Goal: Book appointment/travel/reservation

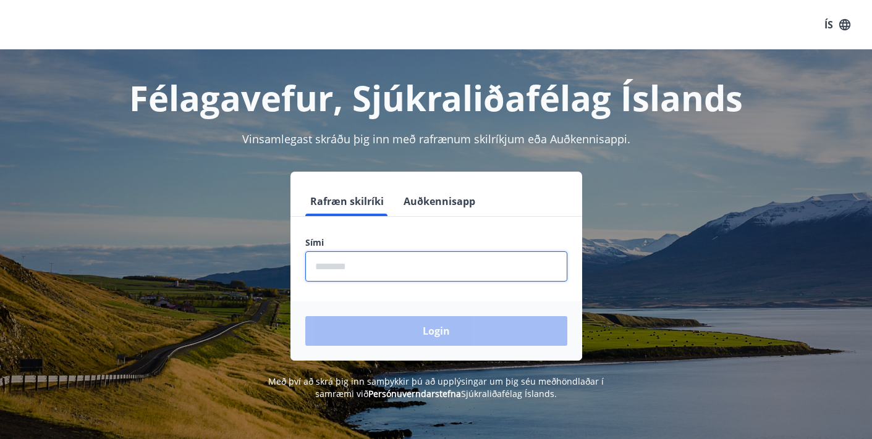
click at [316, 269] on input "phone" at bounding box center [436, 266] width 262 height 30
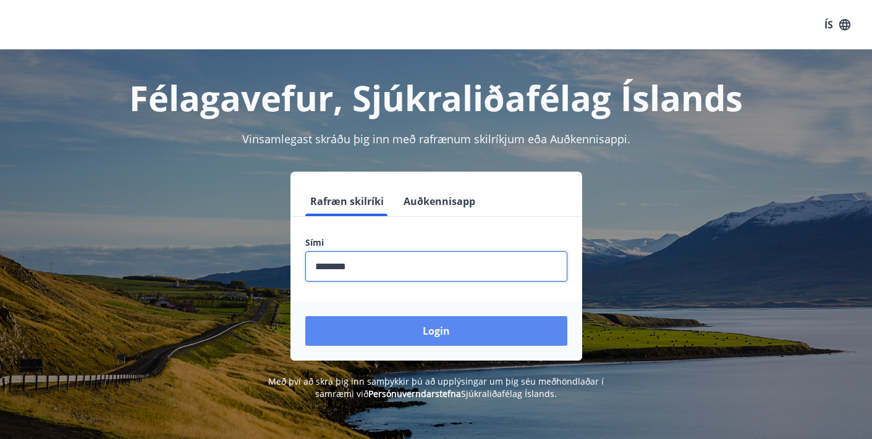
type input "********"
click at [432, 331] on button "Login" at bounding box center [436, 331] width 262 height 30
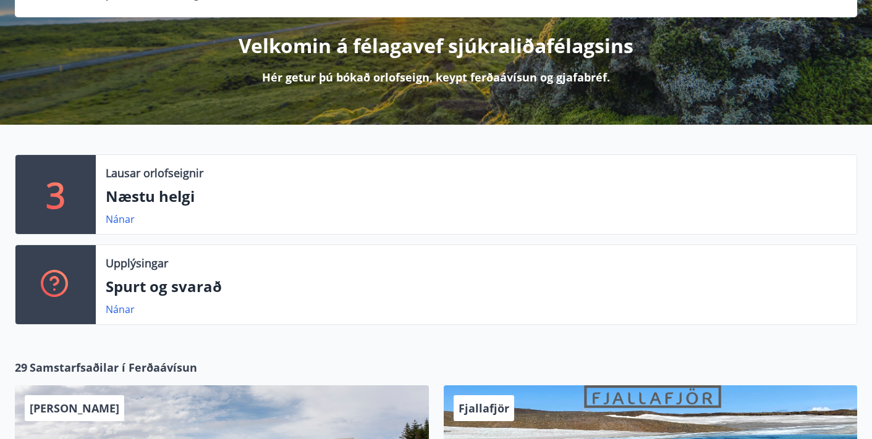
scroll to position [141, 0]
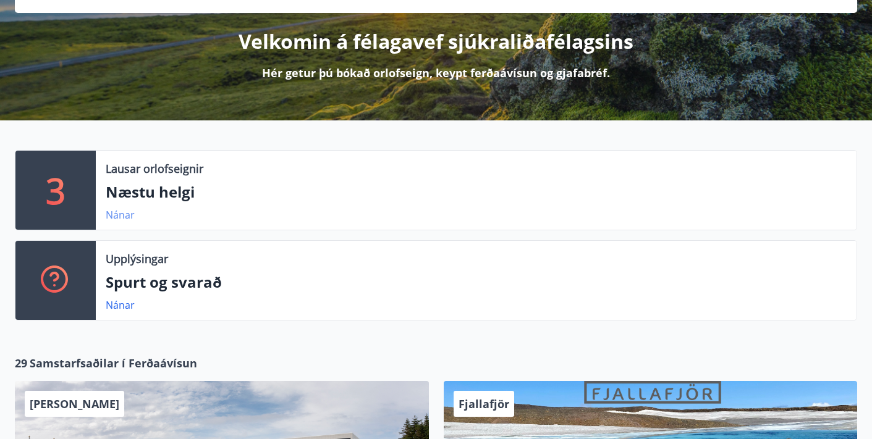
click at [119, 213] on link "Nánar" at bounding box center [120, 215] width 29 height 14
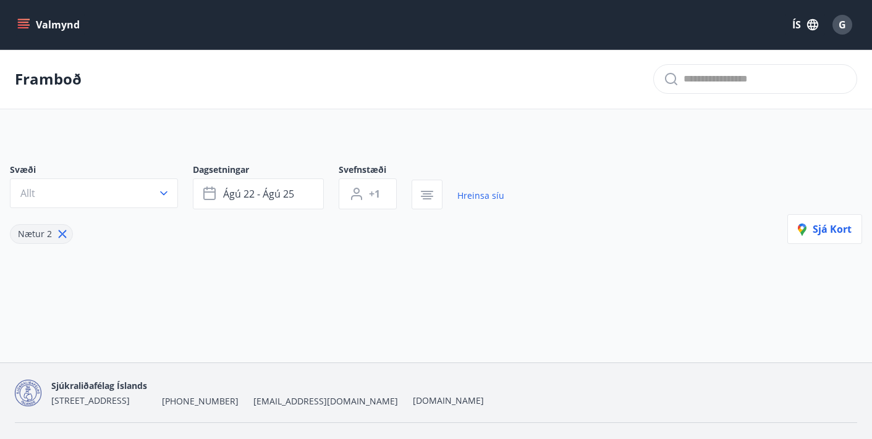
type input "*"
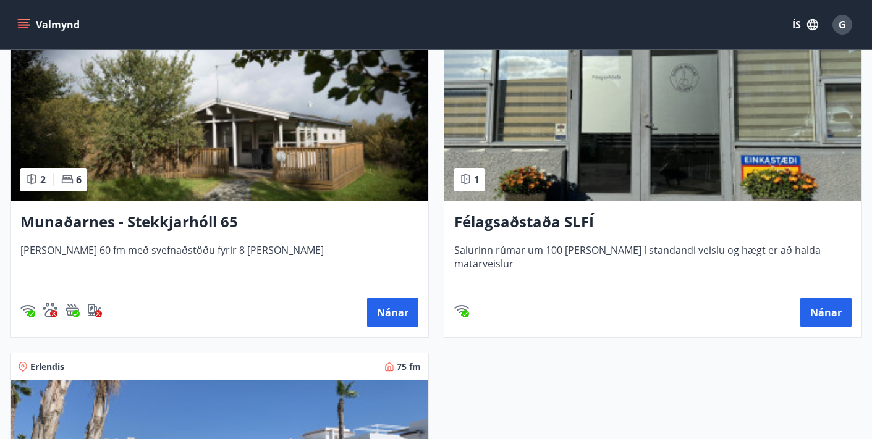
scroll to position [291, 0]
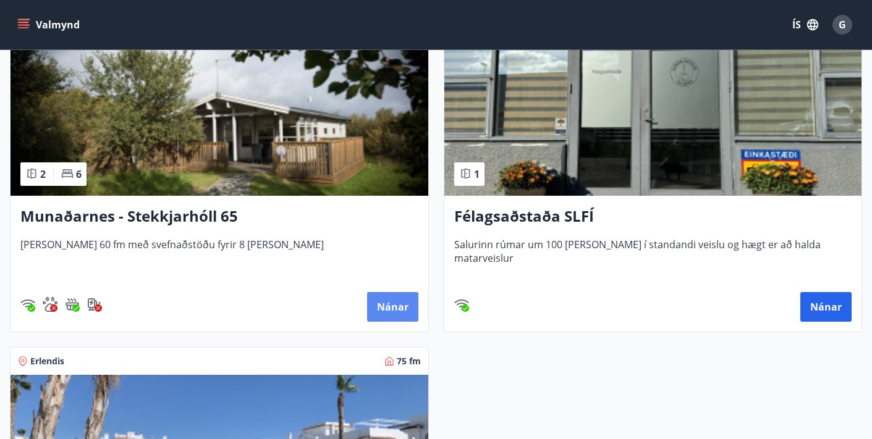
click at [390, 305] on button "Nánar" at bounding box center [392, 307] width 51 height 30
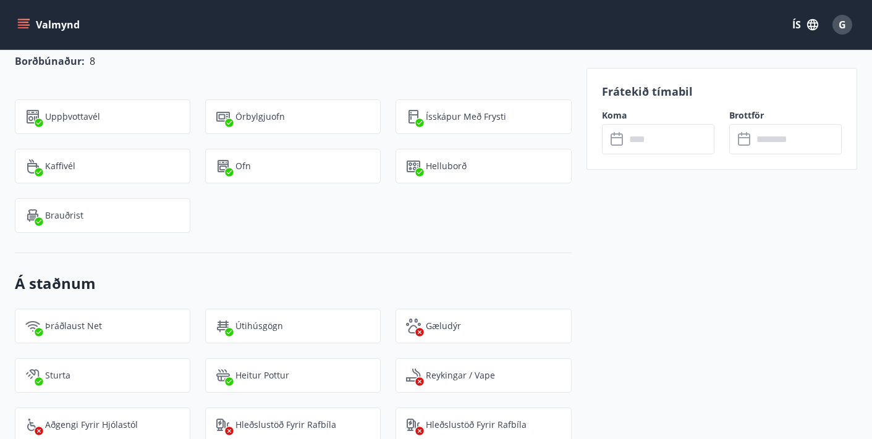
scroll to position [1364, 0]
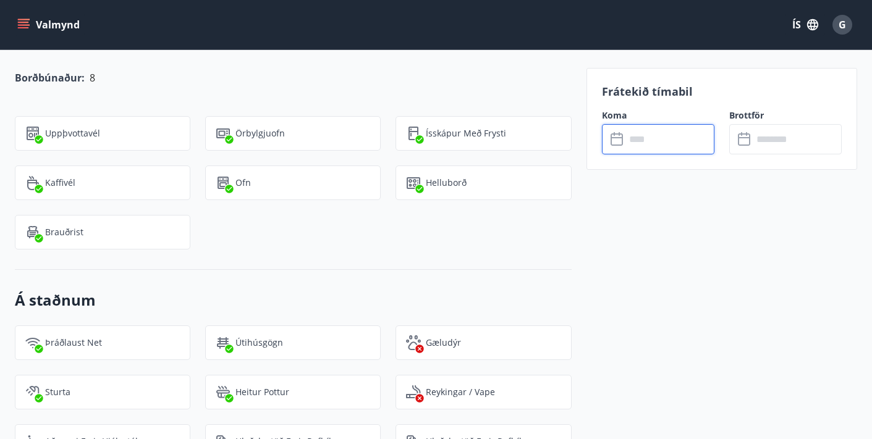
click at [645, 137] on input "text" at bounding box center [669, 139] width 89 height 30
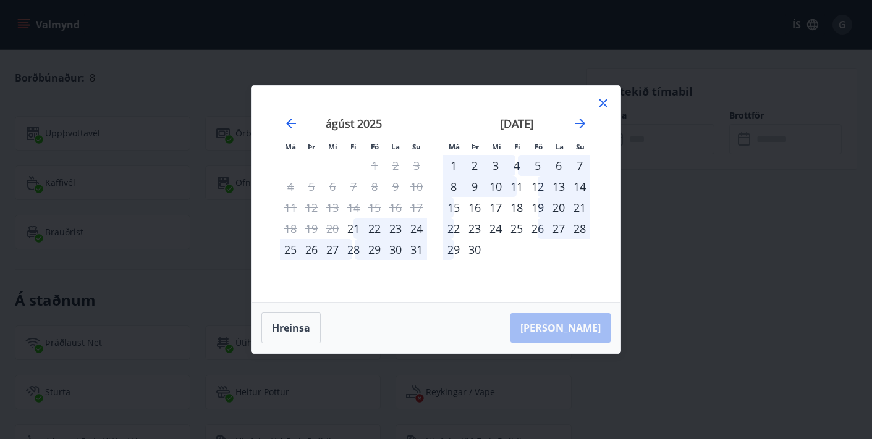
click at [603, 102] on icon at bounding box center [603, 103] width 15 height 15
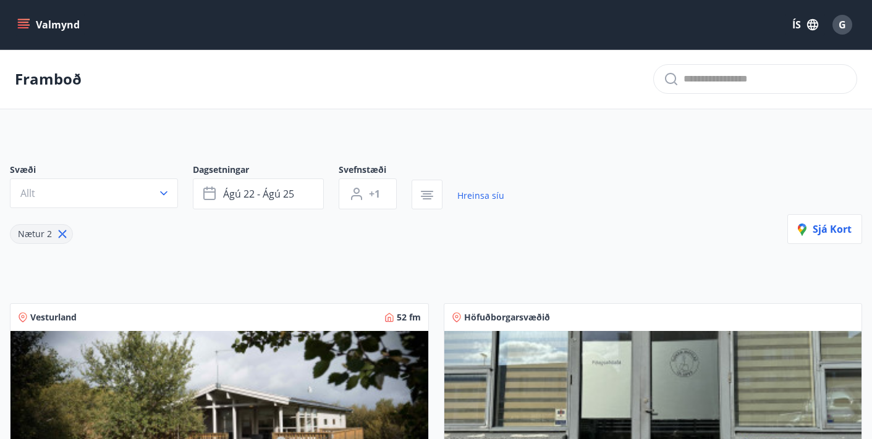
click at [25, 22] on icon "menu" at bounding box center [23, 25] width 12 height 12
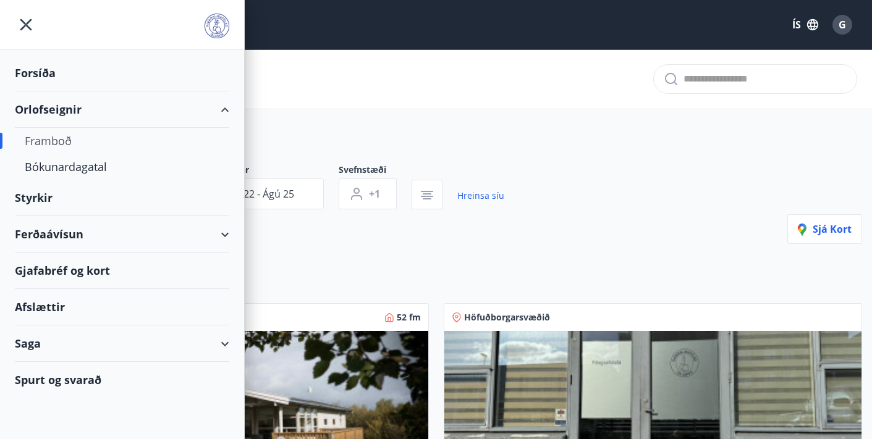
click at [72, 104] on div "Orlofseignir" at bounding box center [122, 109] width 214 height 36
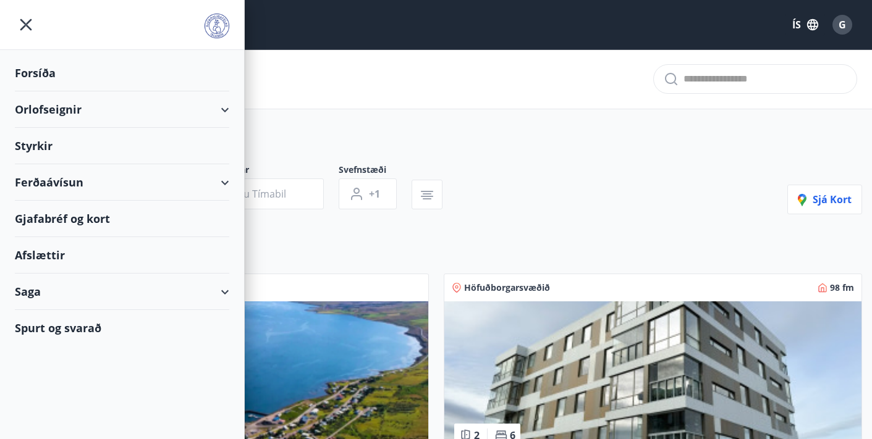
type input "*"
click at [26, 23] on icon "menu" at bounding box center [26, 25] width 22 height 22
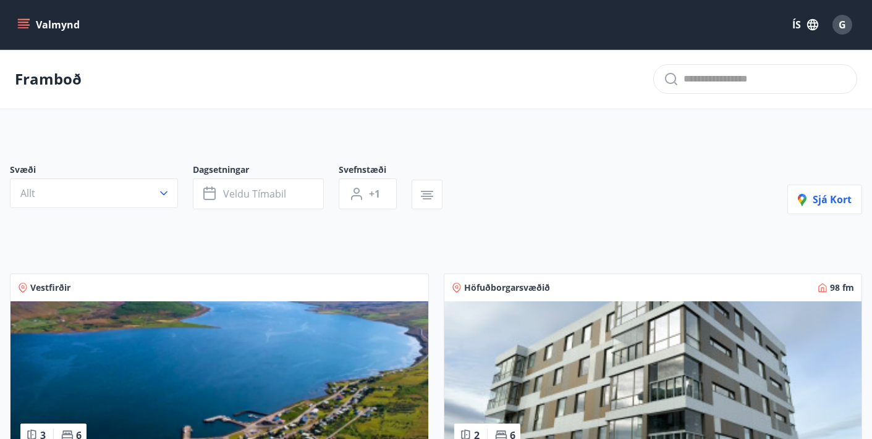
click at [20, 24] on icon "menu" at bounding box center [23, 25] width 12 height 12
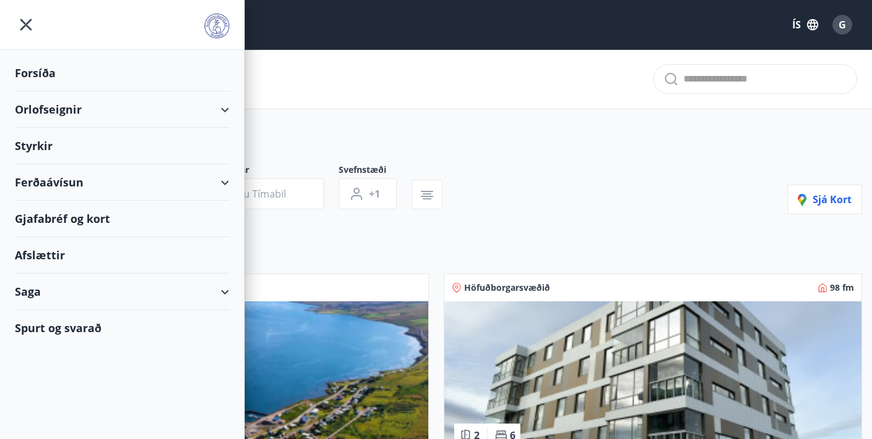
click at [225, 109] on div "Orlofseignir" at bounding box center [122, 109] width 214 height 36
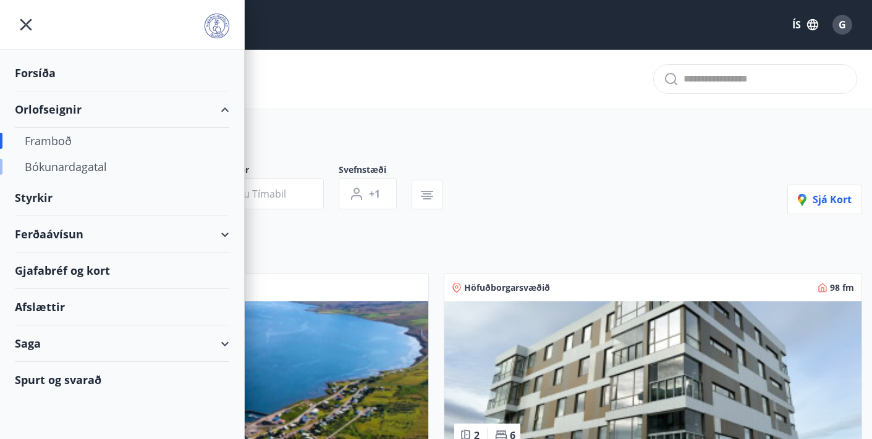
click at [69, 165] on div "Bókunardagatal" at bounding box center [122, 167] width 195 height 26
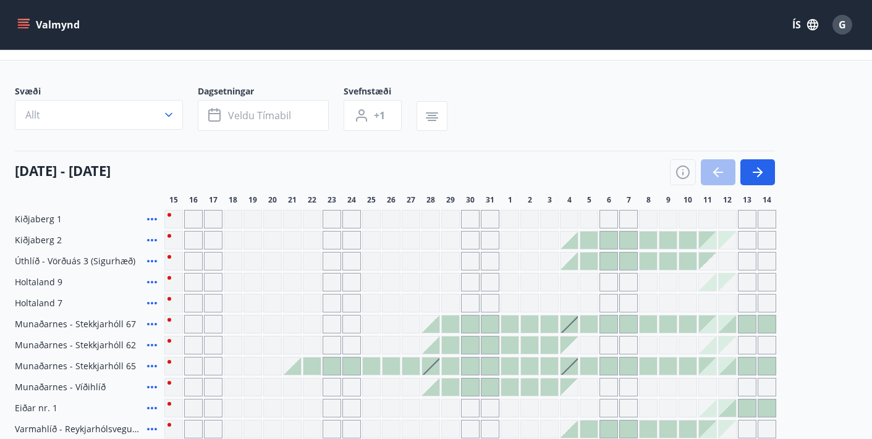
scroll to position [46, 0]
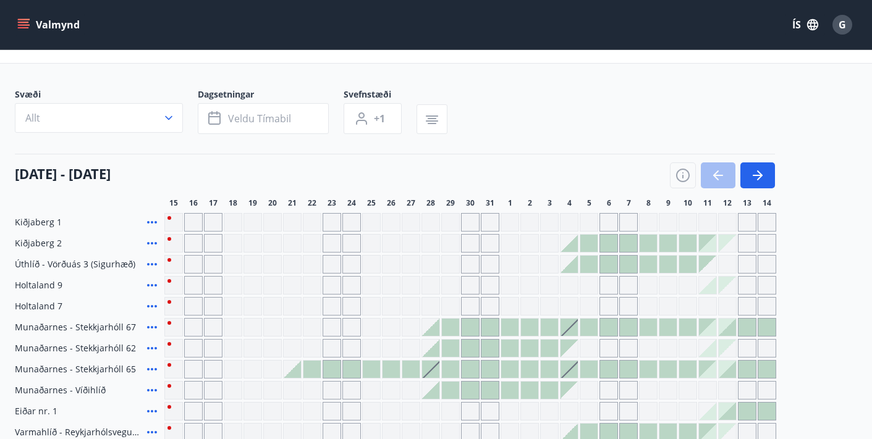
click at [192, 225] on div "Gráir dagar eru ekki bókanlegir" at bounding box center [193, 222] width 19 height 19
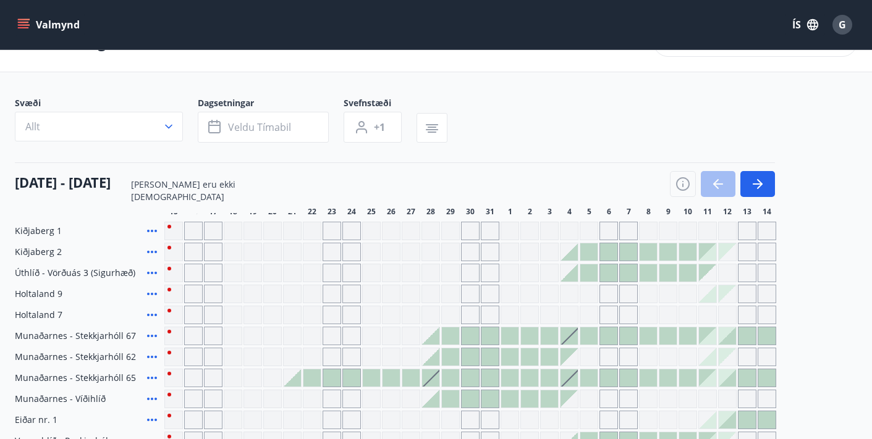
scroll to position [0, 0]
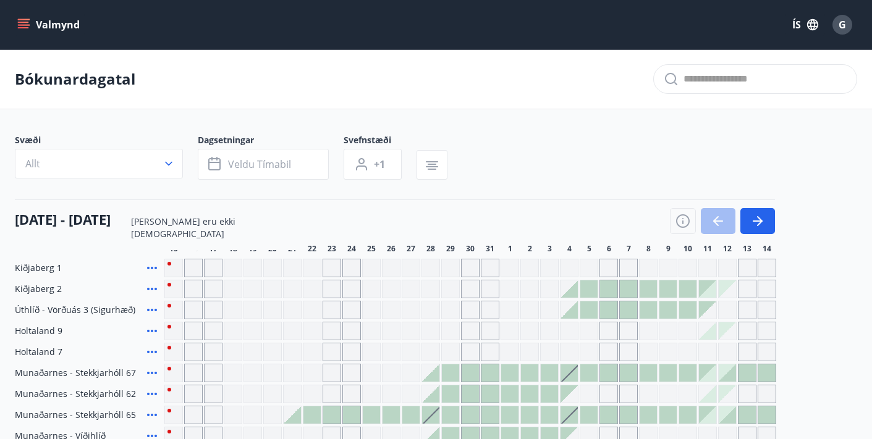
click at [352, 217] on div "[DATE] - [DATE]" at bounding box center [395, 217] width 760 height 35
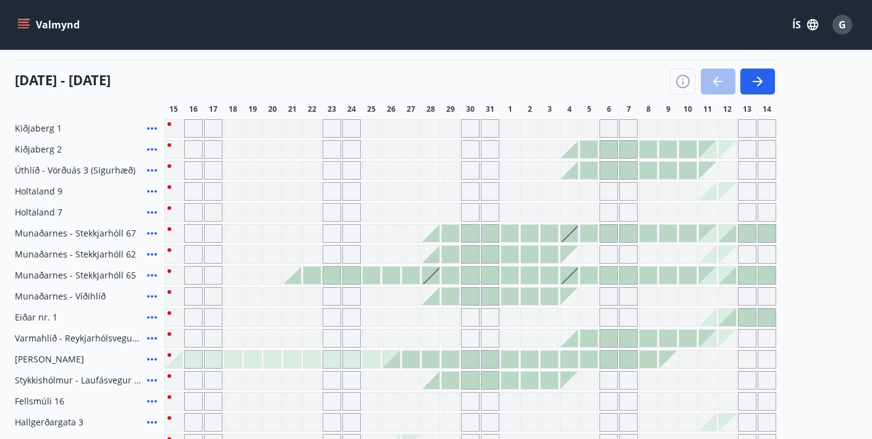
scroll to position [160, 0]
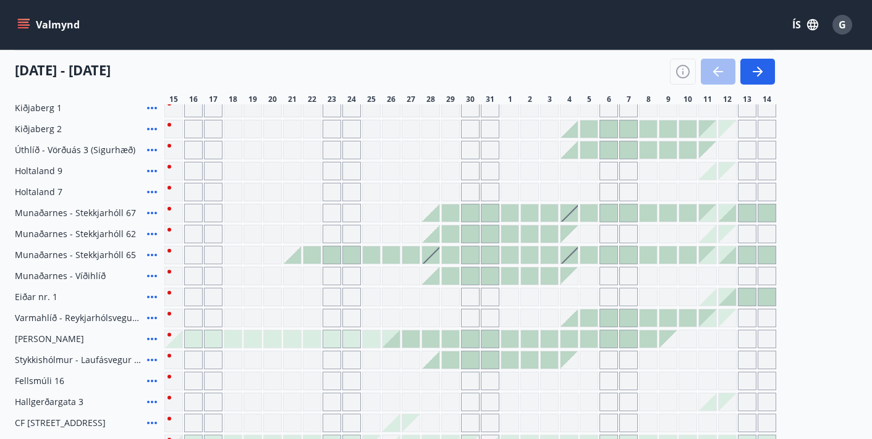
click at [209, 344] on div at bounding box center [213, 339] width 17 height 17
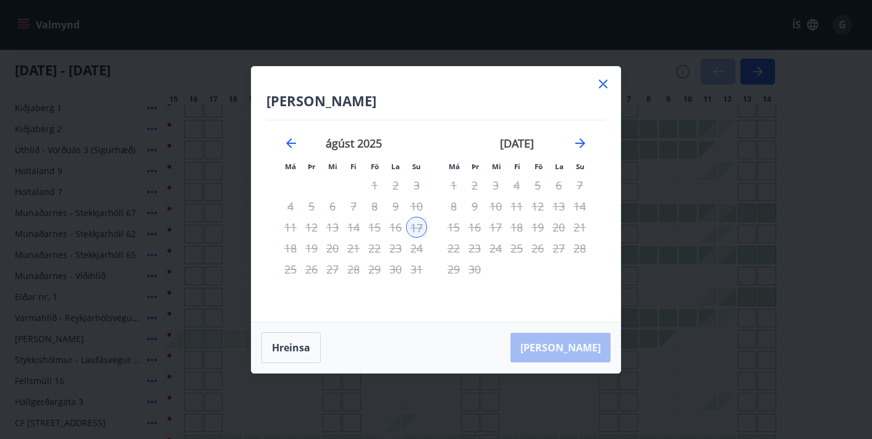
click at [602, 83] on icon at bounding box center [603, 84] width 9 height 9
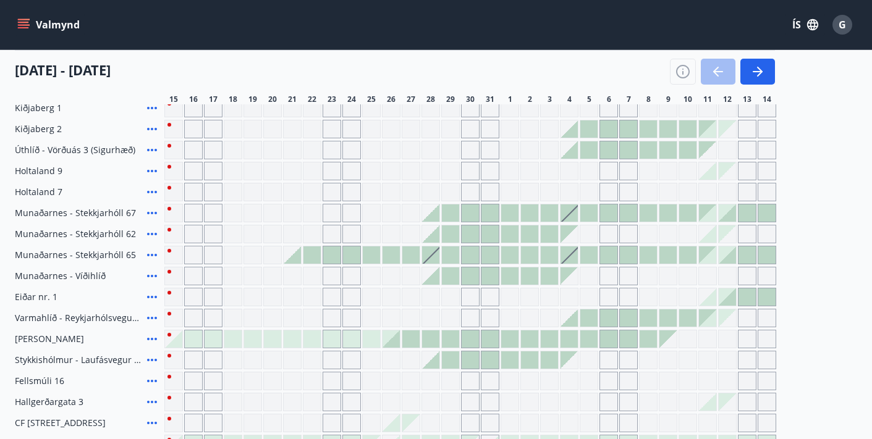
click at [602, 83] on div "[DATE] - [DATE]" at bounding box center [395, 67] width 760 height 35
click at [405, 338] on div at bounding box center [410, 339] width 17 height 17
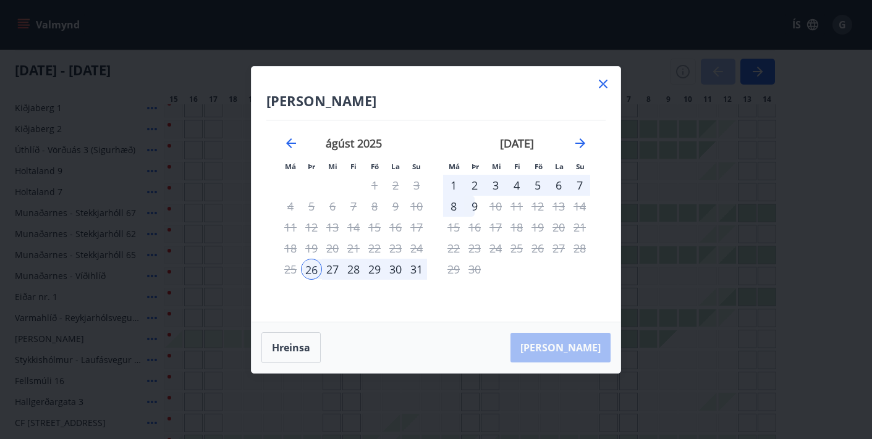
click at [601, 85] on icon at bounding box center [603, 84] width 15 height 15
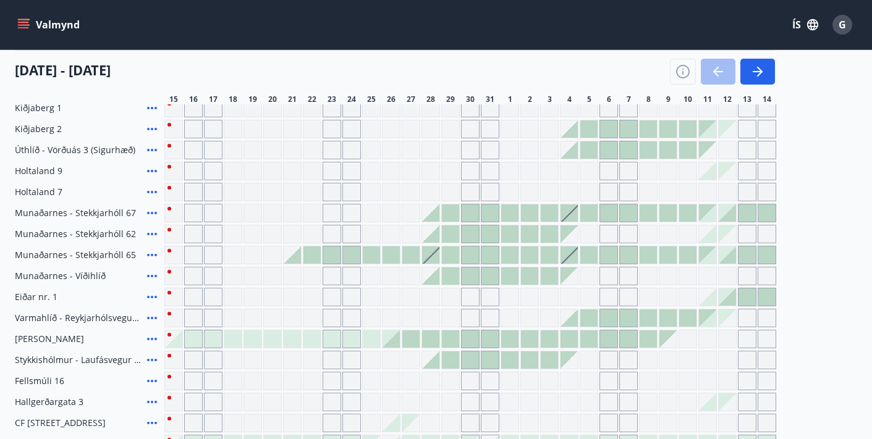
click at [605, 81] on div "[DATE] - [DATE]" at bounding box center [395, 67] width 760 height 35
click at [372, 337] on div at bounding box center [371, 339] width 17 height 17
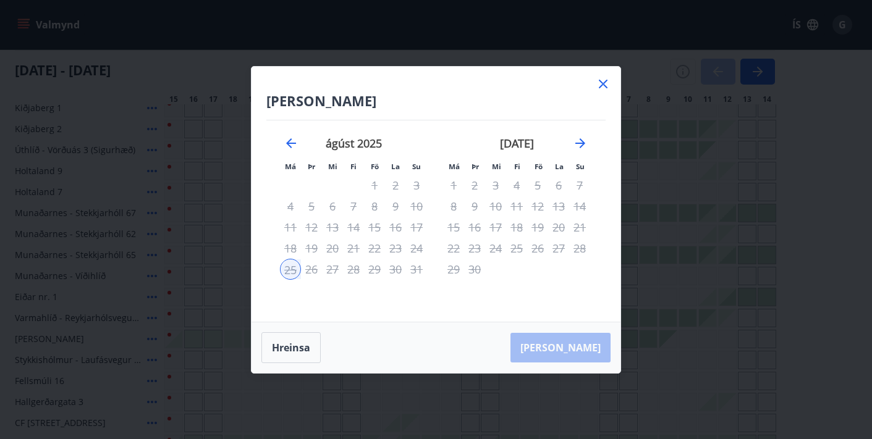
click at [604, 82] on icon at bounding box center [603, 84] width 15 height 15
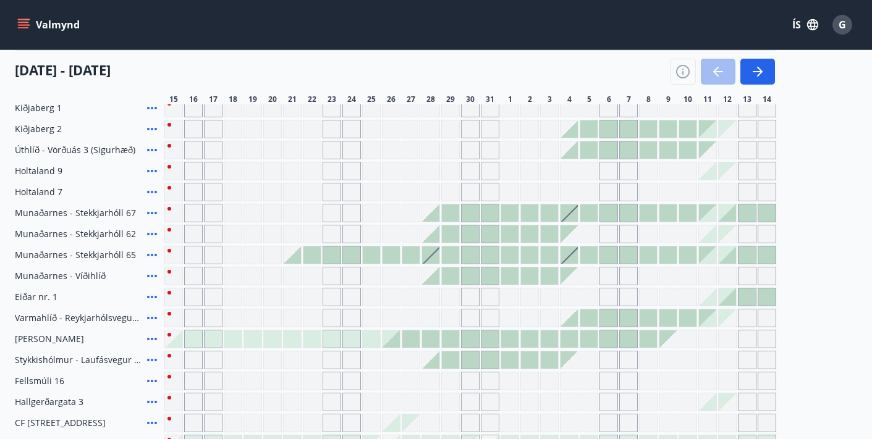
click at [394, 343] on div at bounding box center [390, 339] width 17 height 17
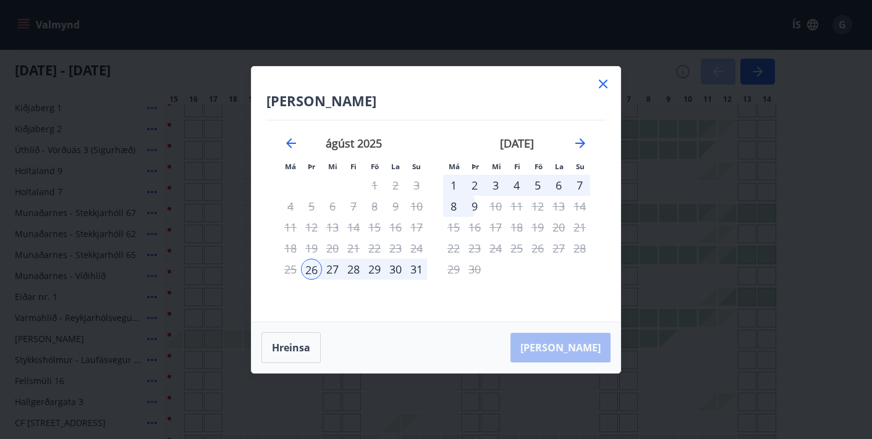
click at [604, 83] on icon at bounding box center [603, 84] width 9 height 9
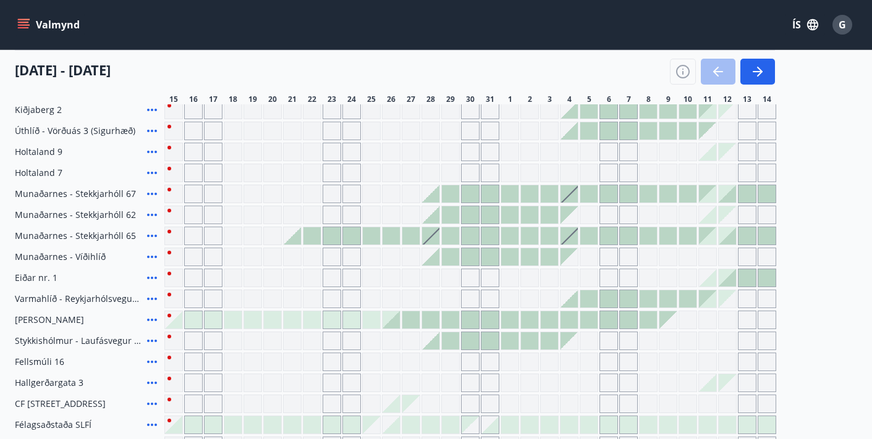
scroll to position [180, 0]
click at [437, 236] on div at bounding box center [430, 235] width 17 height 17
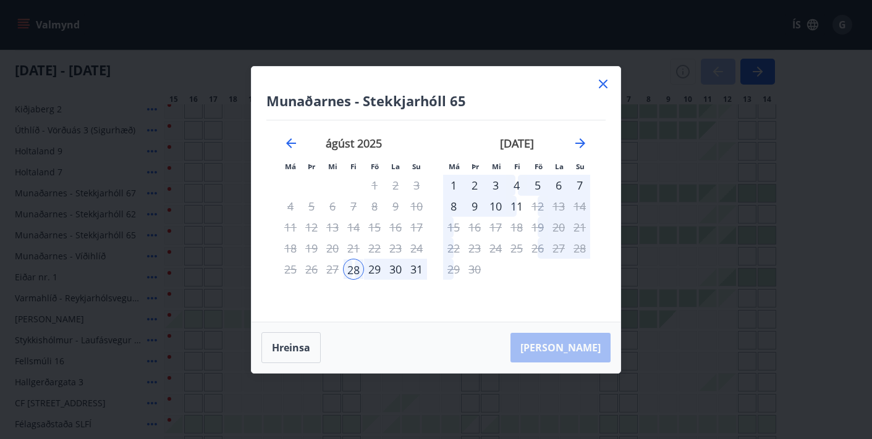
click at [604, 81] on icon at bounding box center [603, 84] width 15 height 15
click at [602, 83] on div "[DATE] - [DATE]" at bounding box center [395, 67] width 760 height 35
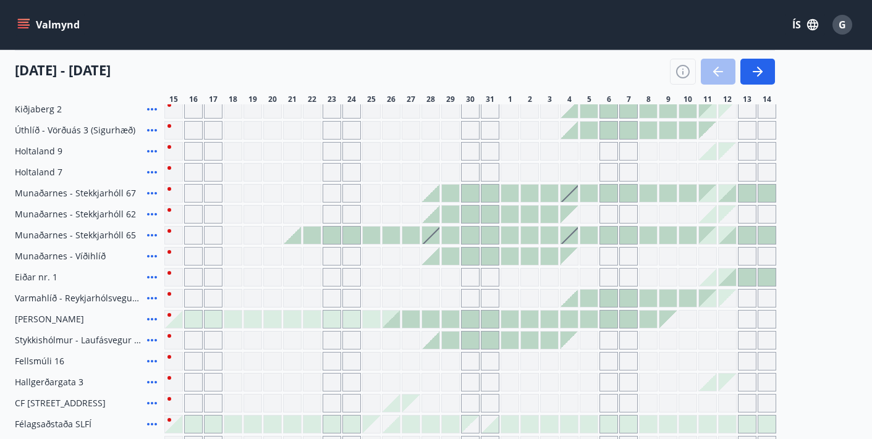
click at [394, 322] on div at bounding box center [390, 319] width 17 height 17
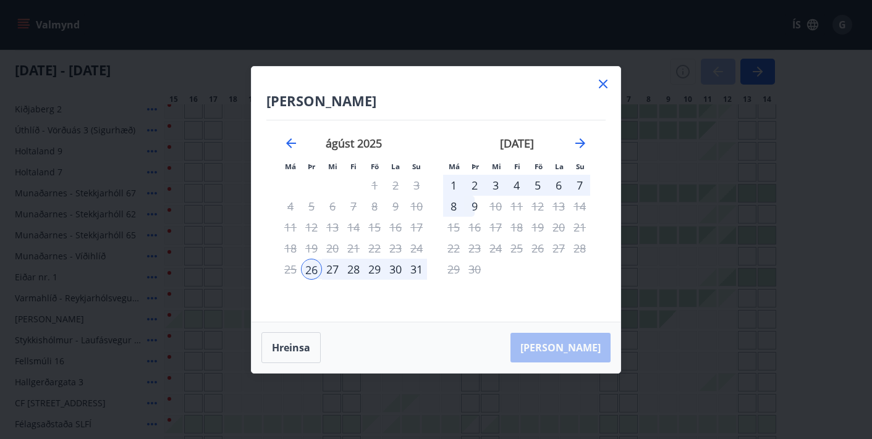
click at [476, 183] on div "2" at bounding box center [474, 185] width 21 height 21
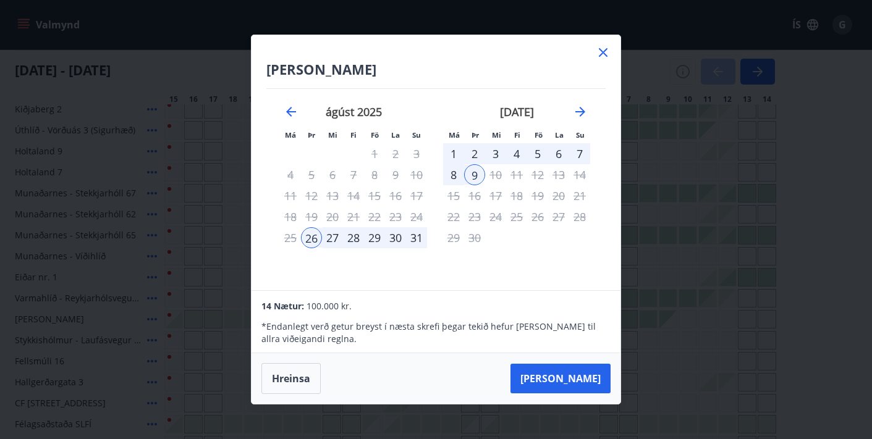
click at [339, 239] on div "27" at bounding box center [332, 237] width 21 height 21
click at [602, 52] on icon at bounding box center [603, 52] width 9 height 9
click at [602, 50] on header "Valmynd ÍS G" at bounding box center [436, 25] width 872 height 50
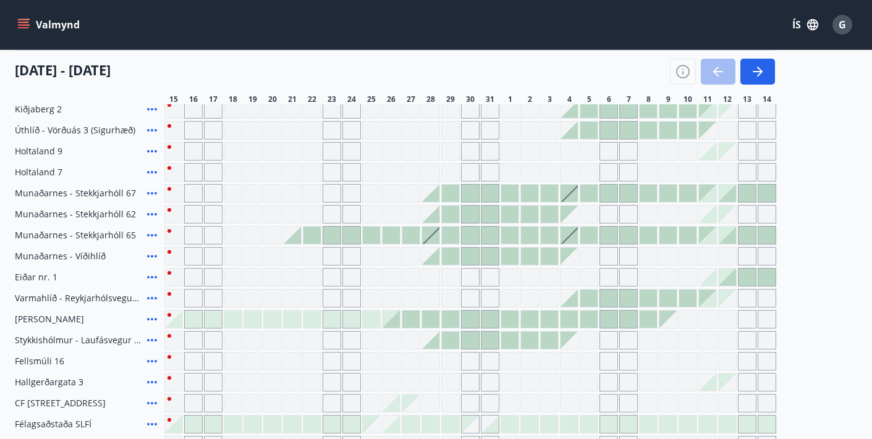
click at [46, 325] on span "[PERSON_NAME]" at bounding box center [49, 319] width 69 height 12
click at [153, 316] on icon at bounding box center [152, 319] width 15 height 15
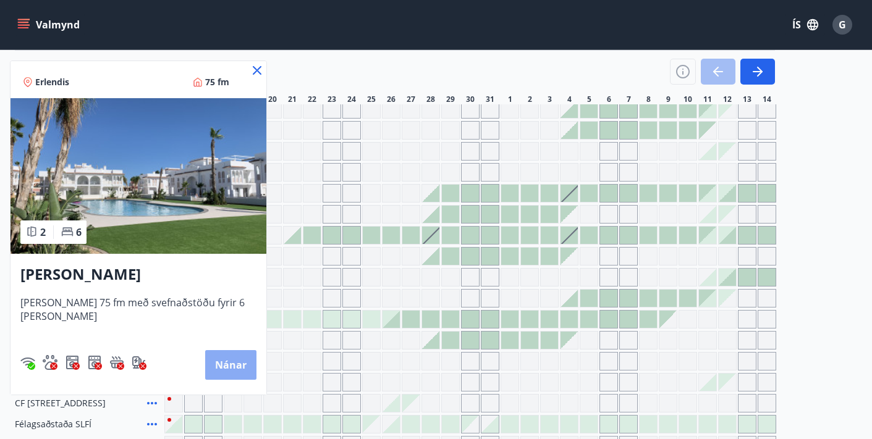
click at [208, 370] on button "Nánar" at bounding box center [230, 365] width 51 height 30
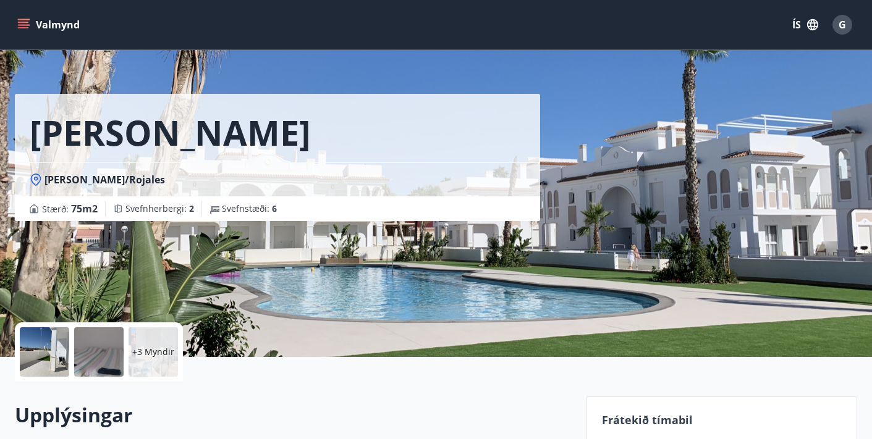
scroll to position [12, 0]
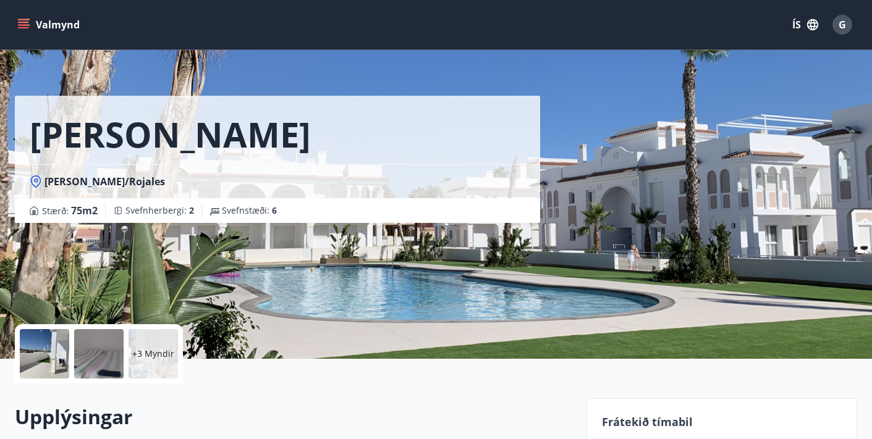
click at [91, 358] on div at bounding box center [98, 353] width 49 height 49
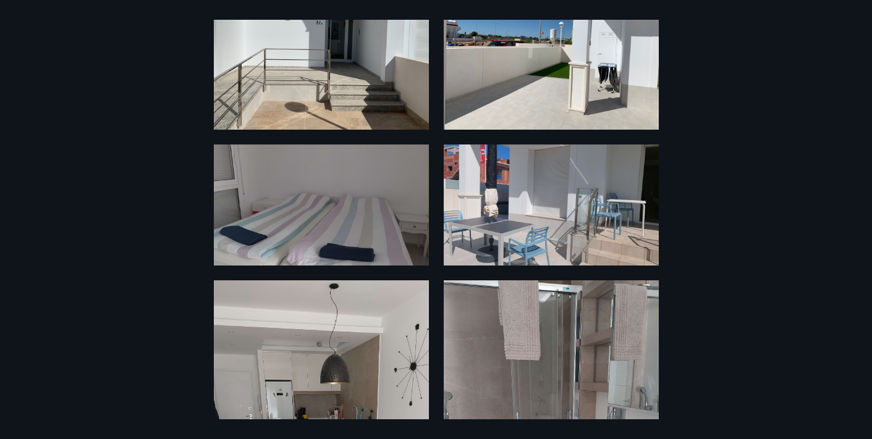
scroll to position [117, 0]
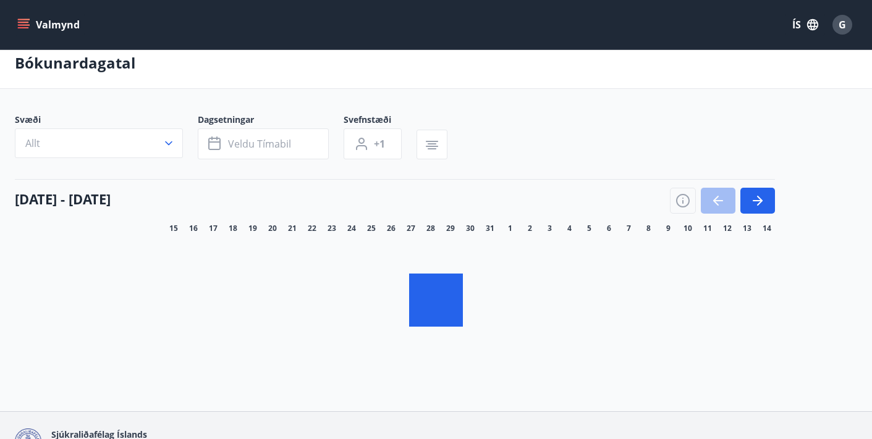
scroll to position [88, 0]
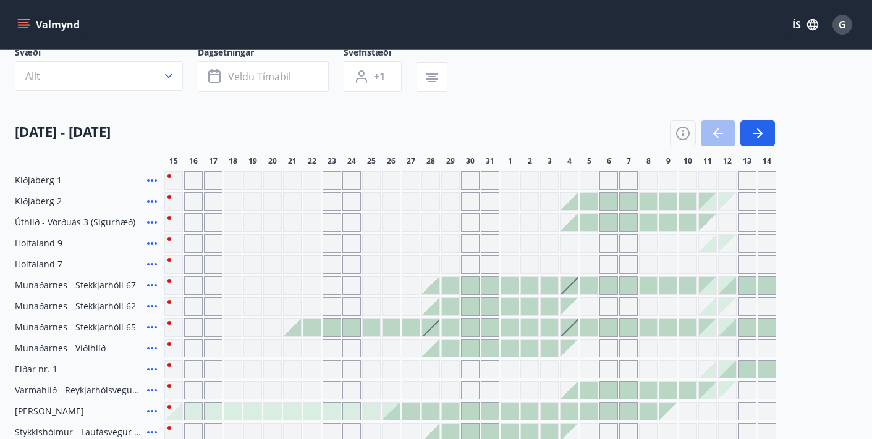
click at [153, 179] on icon at bounding box center [152, 180] width 15 height 15
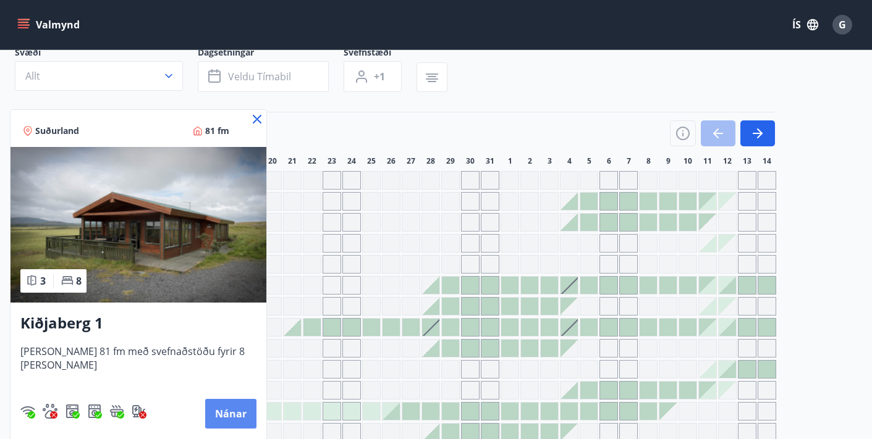
click at [208, 414] on button "Nánar" at bounding box center [230, 414] width 51 height 30
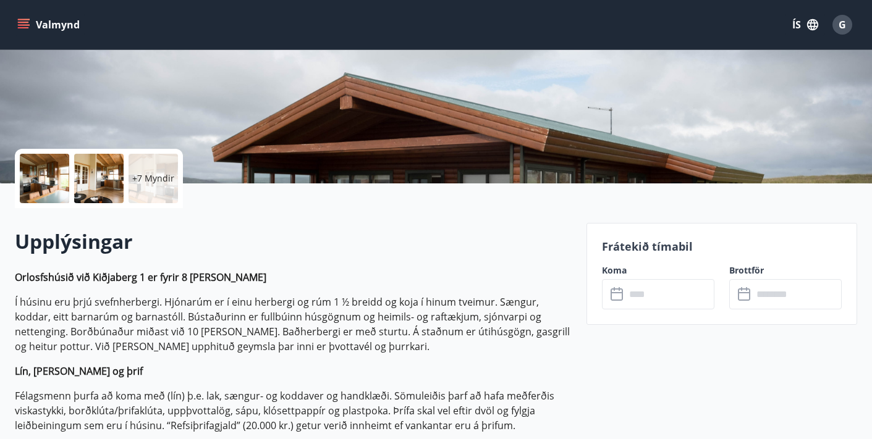
scroll to position [188, 0]
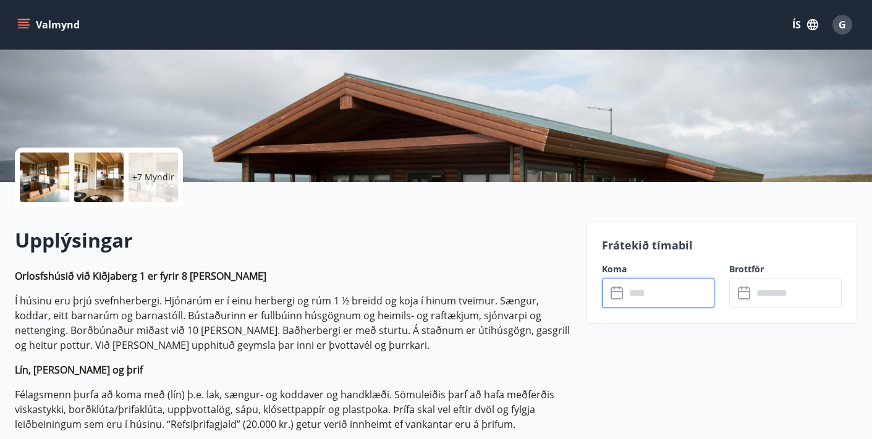
click at [642, 293] on input "text" at bounding box center [669, 293] width 89 height 30
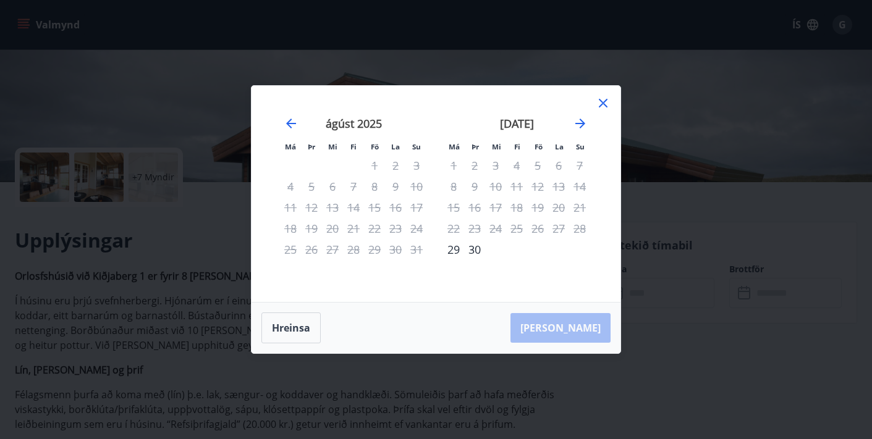
click at [606, 101] on icon at bounding box center [603, 103] width 9 height 9
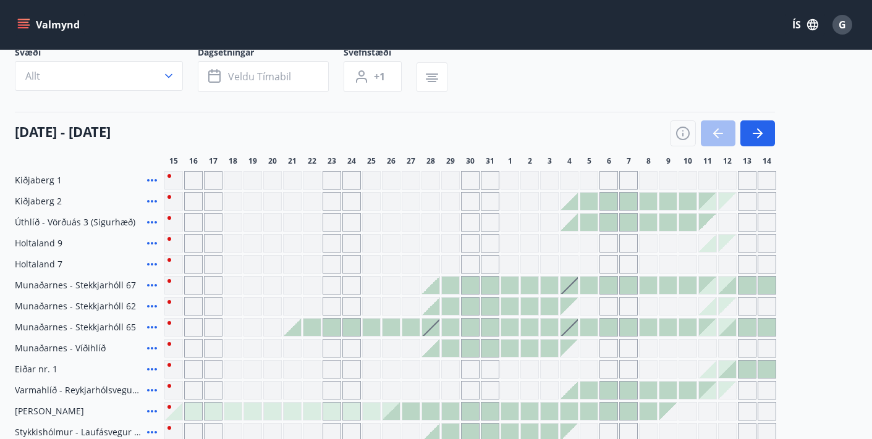
scroll to position [181, 0]
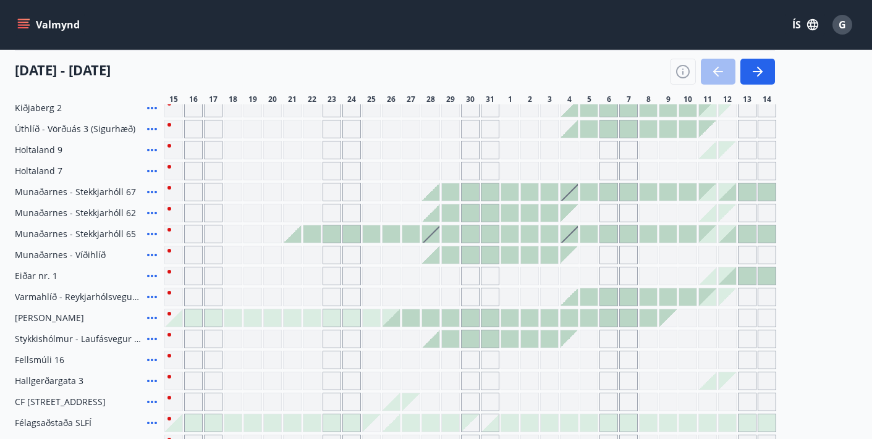
click at [151, 253] on icon at bounding box center [152, 255] width 15 height 15
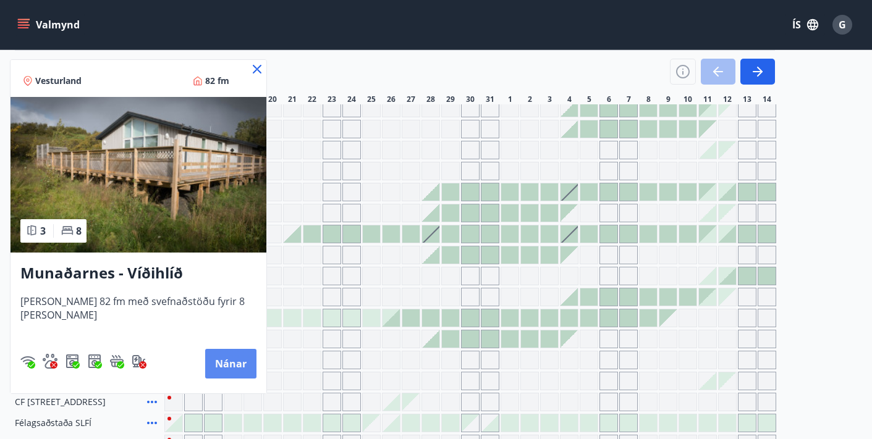
click at [215, 362] on button "Nánar" at bounding box center [230, 364] width 51 height 30
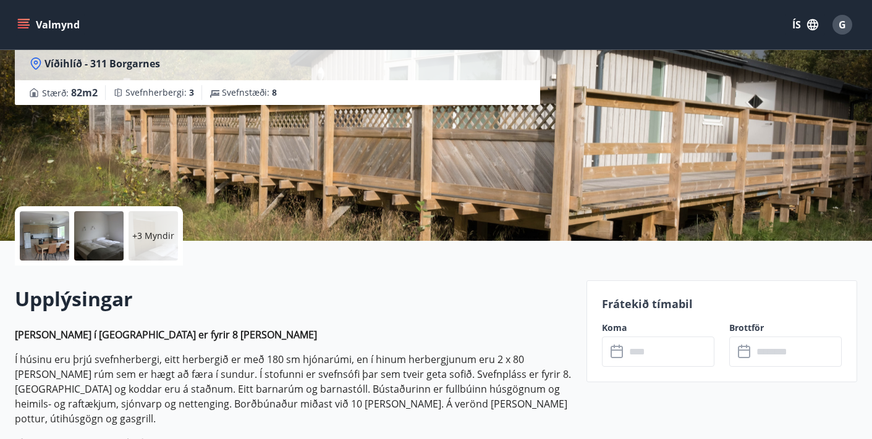
scroll to position [136, 0]
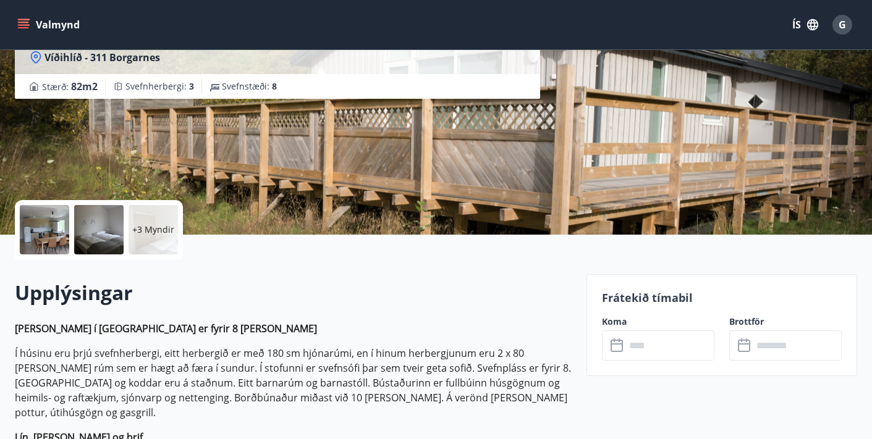
click at [619, 344] on icon at bounding box center [616, 344] width 12 height 1
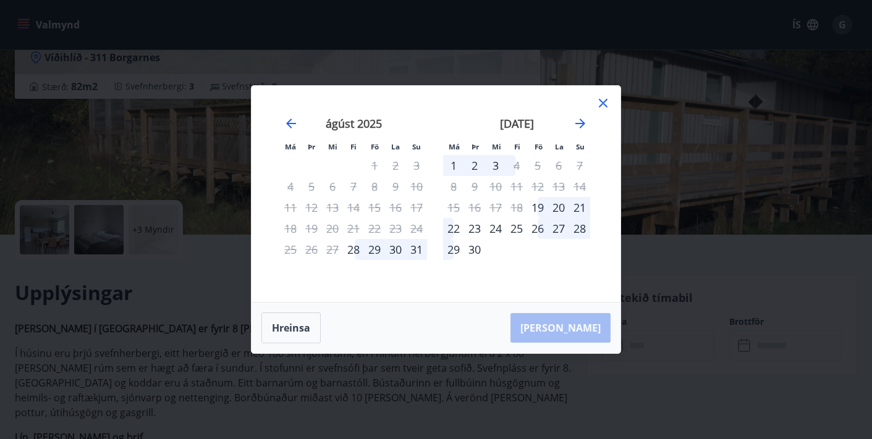
click at [602, 102] on icon at bounding box center [603, 103] width 9 height 9
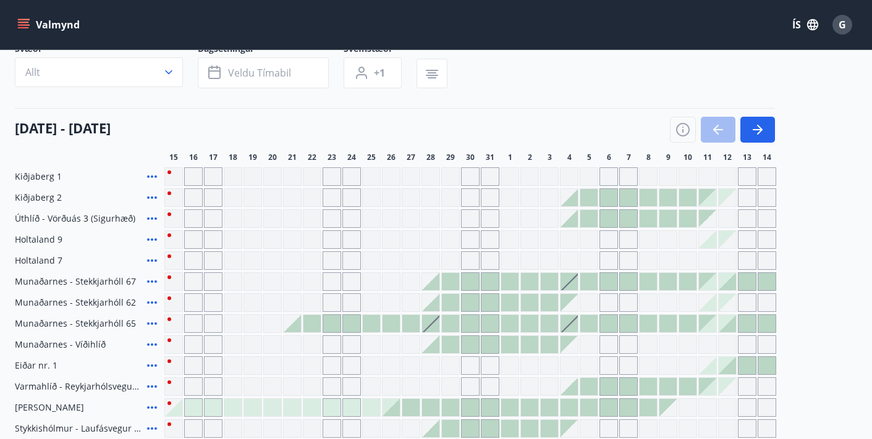
scroll to position [98, 0]
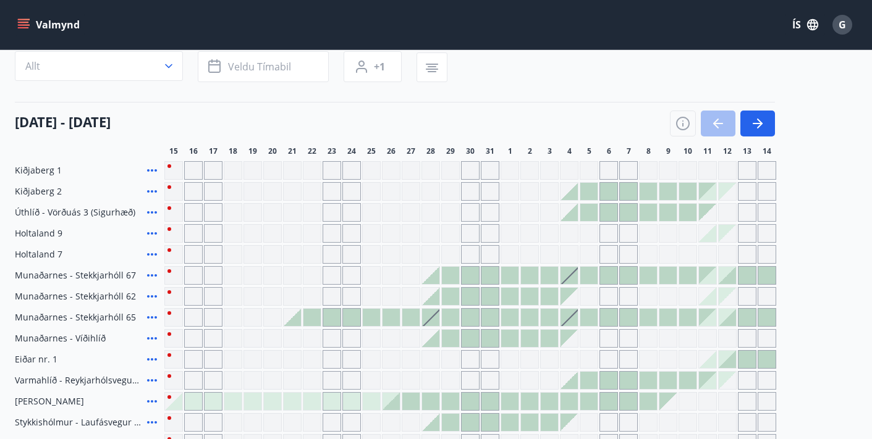
click at [153, 190] on icon at bounding box center [152, 191] width 15 height 15
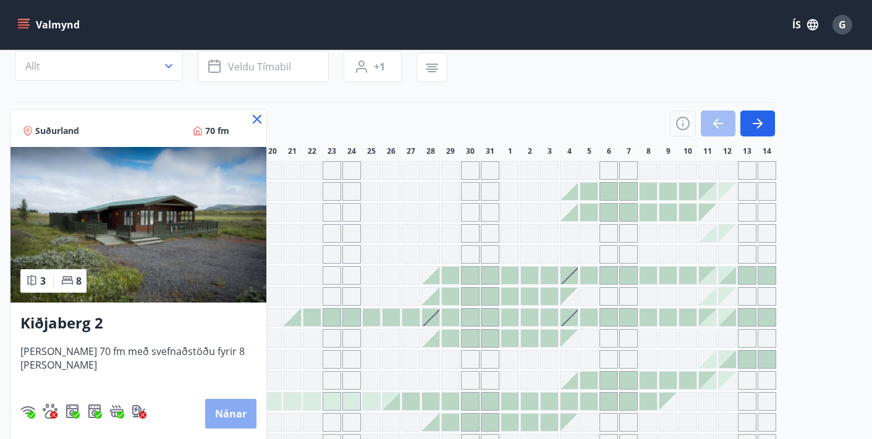
click at [213, 403] on button "Nánar" at bounding box center [230, 414] width 51 height 30
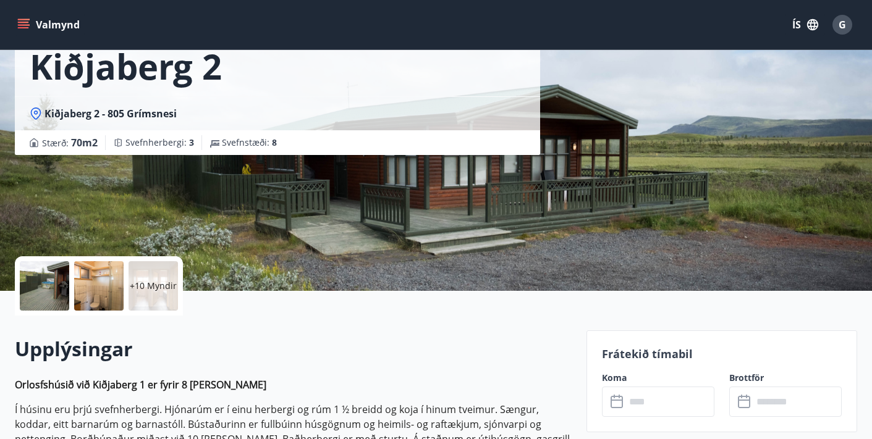
scroll to position [86, 0]
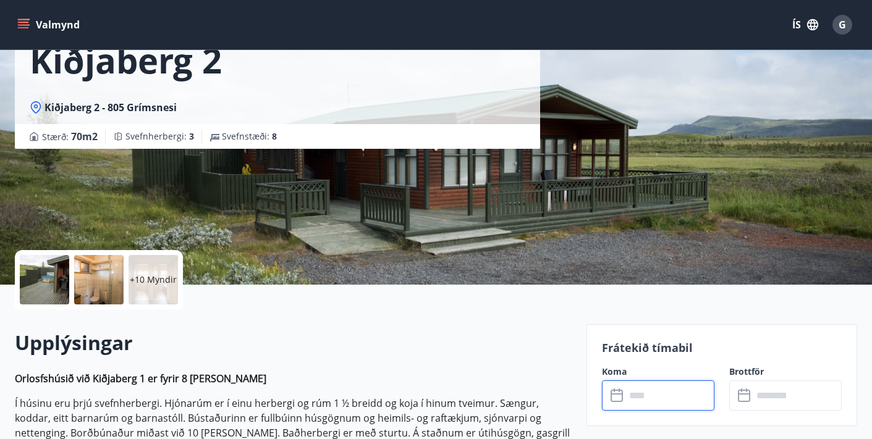
click at [626, 395] on input "text" at bounding box center [669, 396] width 89 height 30
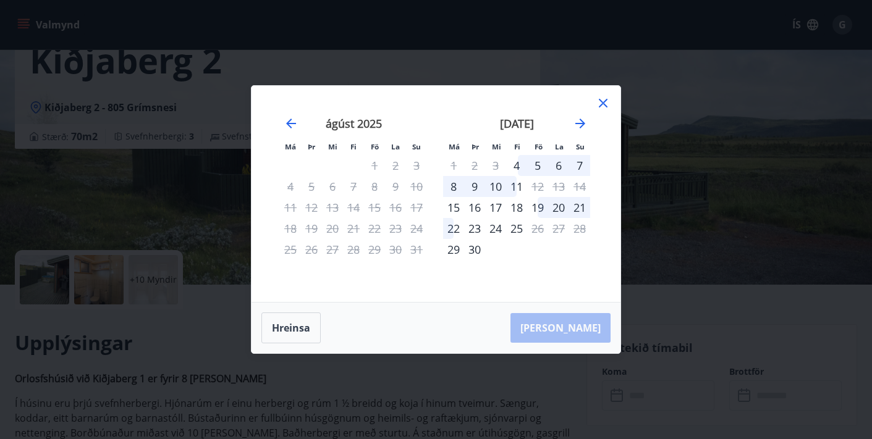
click at [602, 101] on icon at bounding box center [603, 103] width 9 height 9
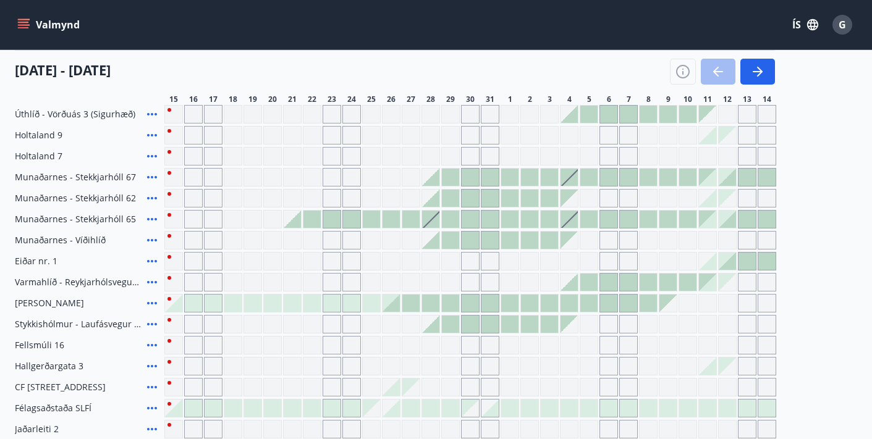
scroll to position [195, 0]
